Goal: Task Accomplishment & Management: Use online tool/utility

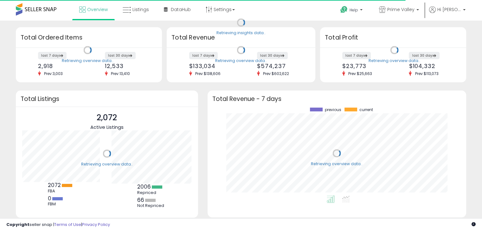
scroll to position [88, 246]
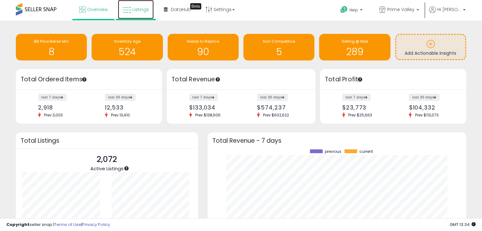
click at [132, 10] on span "Listings" at bounding box center [140, 9] width 16 height 6
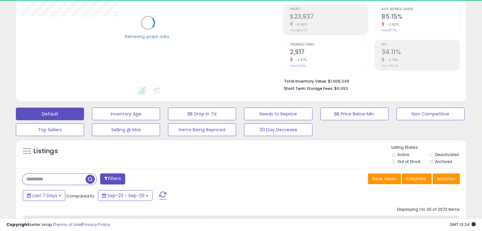
scroll to position [95, 0]
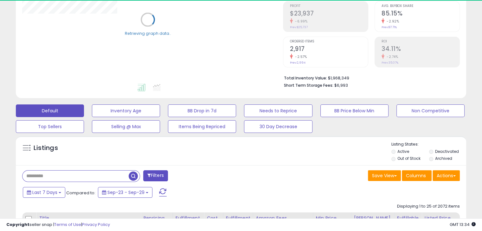
click at [38, 175] on input "text" at bounding box center [75, 176] width 106 height 11
type input "****"
click at [59, 193] on b at bounding box center [60, 192] width 3 height 1
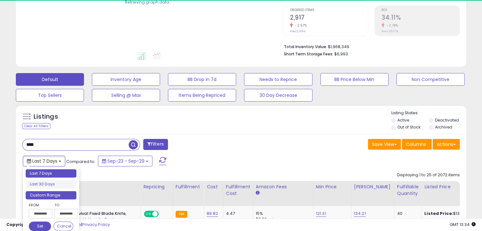
scroll to position [127, 0]
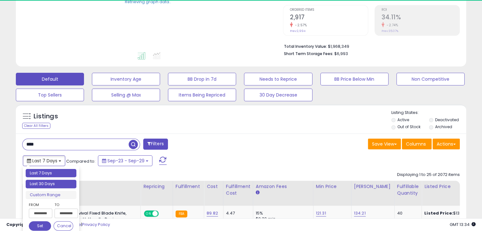
type input "**********"
click at [53, 185] on li "Last 30 Days" at bounding box center [51, 184] width 51 height 9
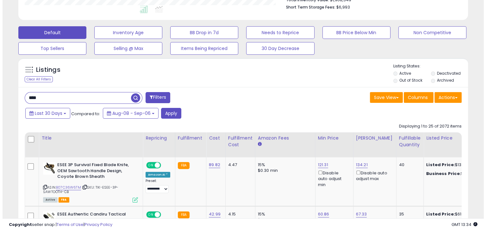
scroll to position [158, 0]
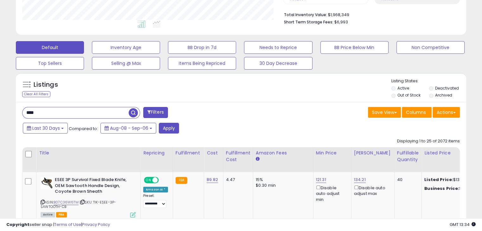
click at [131, 114] on span "button" at bounding box center [133, 112] width 9 height 9
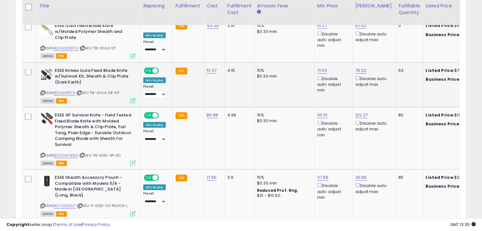
scroll to position [1339, 0]
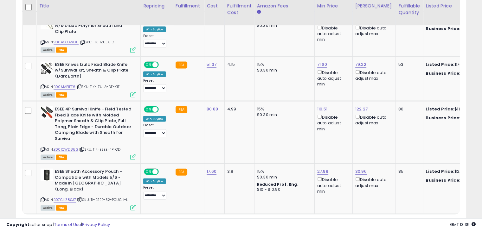
click at [396, 221] on link "2" at bounding box center [399, 226] width 11 height 11
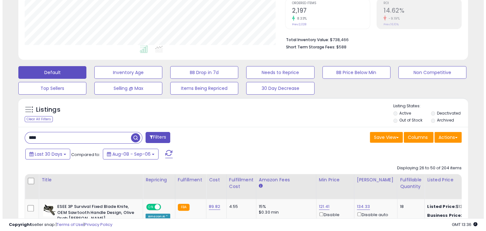
scroll to position [130, 0]
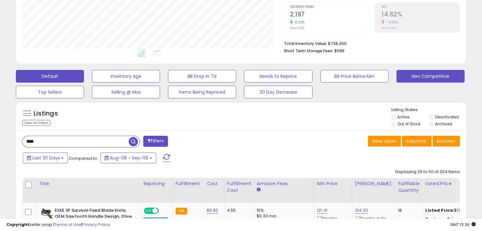
click at [416, 76] on button "Non Competitive" at bounding box center [430, 76] width 68 height 13
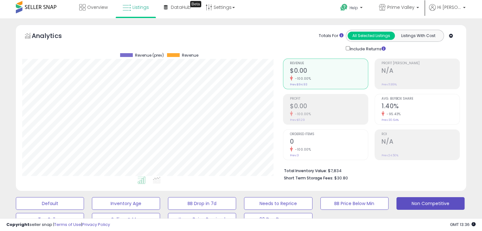
scroll to position [0, 0]
